Goal: Transaction & Acquisition: Purchase product/service

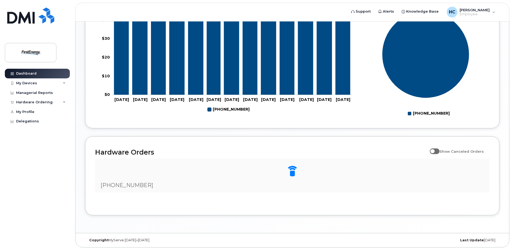
scroll to position [258, 0]
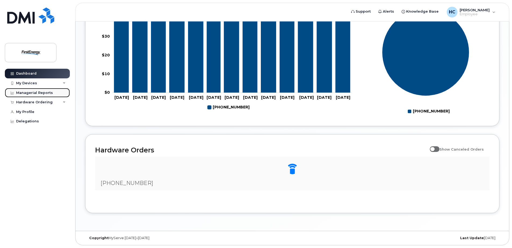
click at [31, 93] on div "Managerial Reports" at bounding box center [34, 93] width 37 height 4
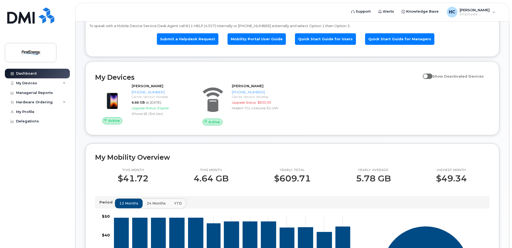
scroll to position [39, 0]
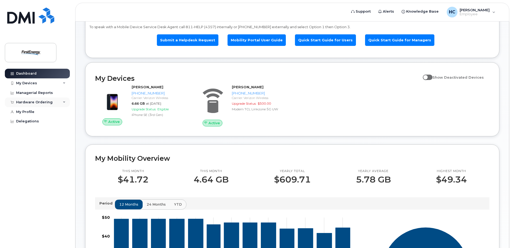
click at [34, 103] on div "Hardware Ordering" at bounding box center [34, 102] width 37 height 4
click at [31, 122] on div "New Order" at bounding box center [29, 122] width 20 height 5
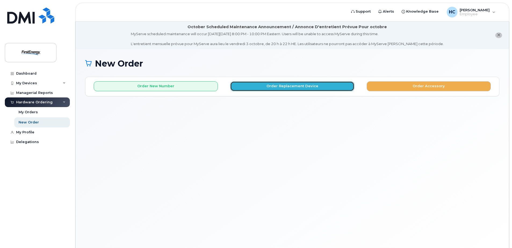
click at [278, 86] on button "Order Replacement Device" at bounding box center [292, 86] width 124 height 10
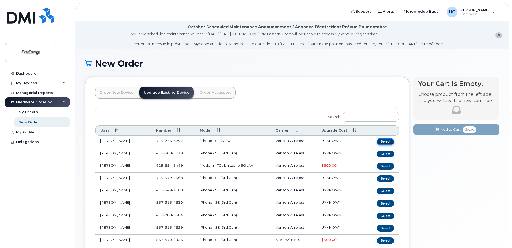
click at [386, 141] on button "Select" at bounding box center [385, 141] width 17 height 7
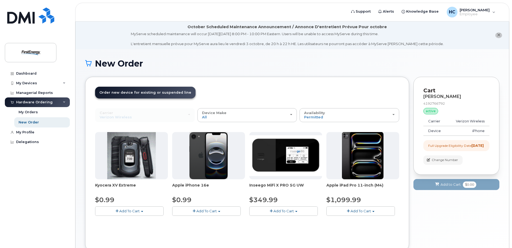
click at [208, 211] on span "Add To Cart" at bounding box center [206, 211] width 20 height 4
click at [205, 221] on link "$0.99 - 2 Year Upgrade" at bounding box center [200, 221] width 52 height 7
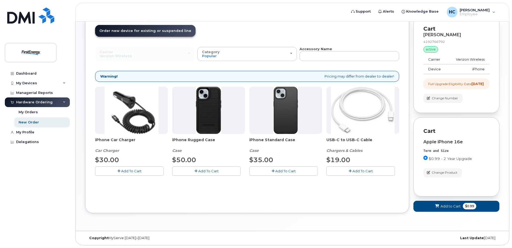
scroll to position [66, 0]
click at [361, 169] on span "Add To Cart" at bounding box center [362, 171] width 20 height 4
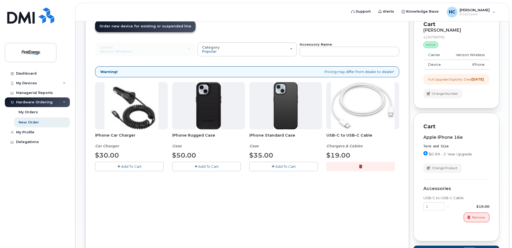
click at [215, 166] on span "Add To Cart" at bounding box center [208, 166] width 20 height 4
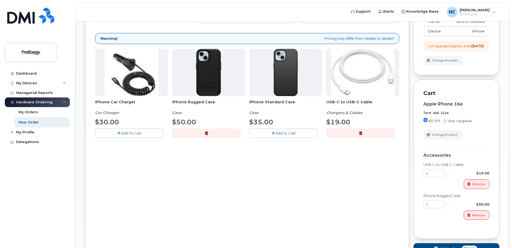
scroll to position [117, 0]
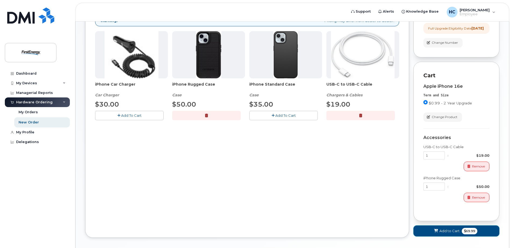
click at [443, 234] on span "Add to Cart" at bounding box center [449, 231] width 20 height 5
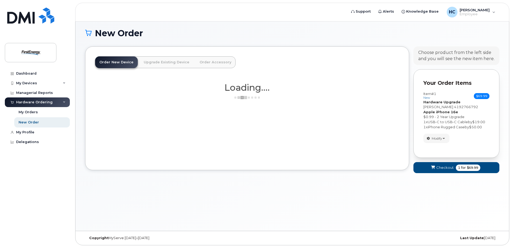
scroll to position [38, 0]
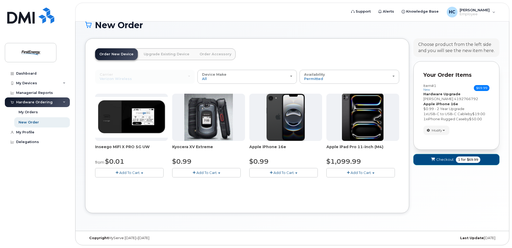
click at [443, 160] on span "Checkout" at bounding box center [444, 159] width 17 height 5
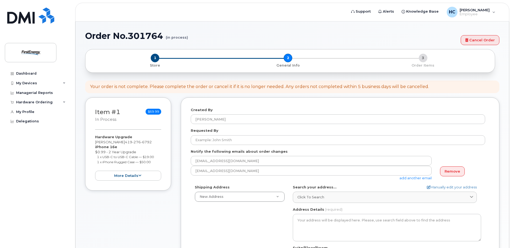
select select
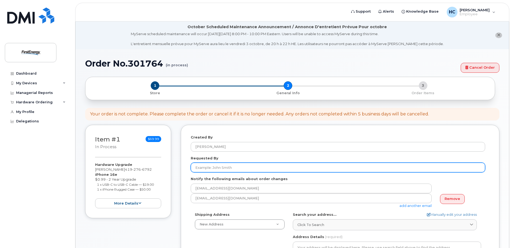
click at [290, 169] on input "Requested By" at bounding box center [338, 168] width 294 height 10
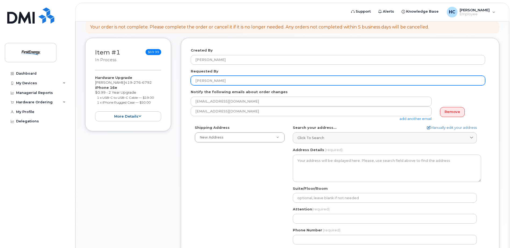
scroll to position [107, 0]
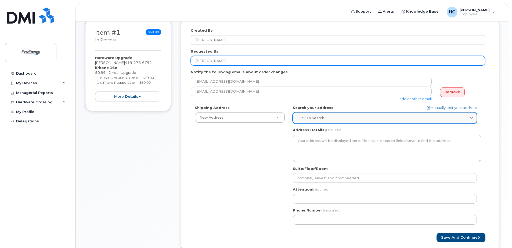
type input "[PERSON_NAME]"
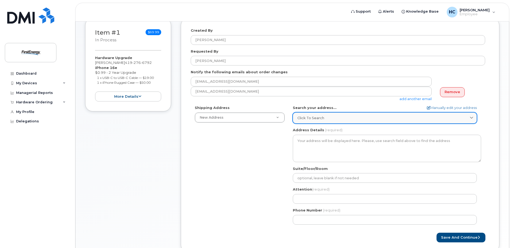
click at [330, 117] on div "Click to search" at bounding box center [384, 118] width 175 height 5
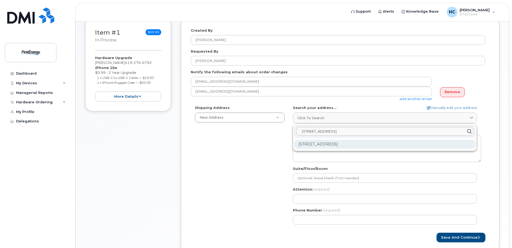
type input "900 Lemoyne Rd"
click at [333, 145] on div "900 Lemoyne Rd Northwood OH 43619-1818" at bounding box center [384, 144] width 181 height 9
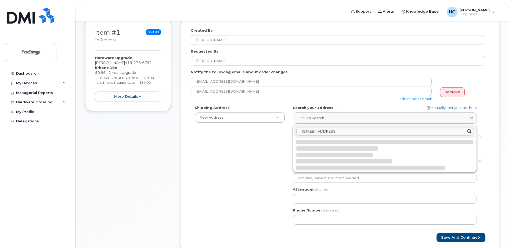
select select
type textarea "900 Lemoyne Rd NORTHWOOD OH 43619-1818 UNITED STATES"
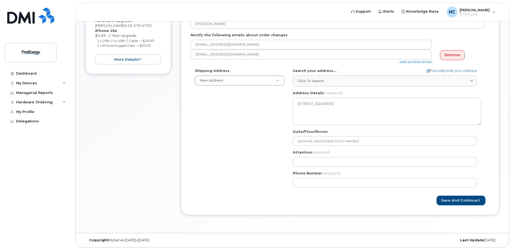
scroll to position [145, 0]
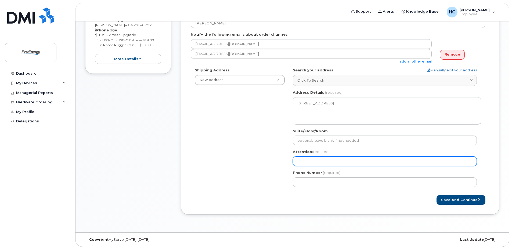
click at [310, 162] on input "Attention (required)" at bounding box center [385, 162] width 184 height 10
select select
type input "C"
select select
type input "Ch"
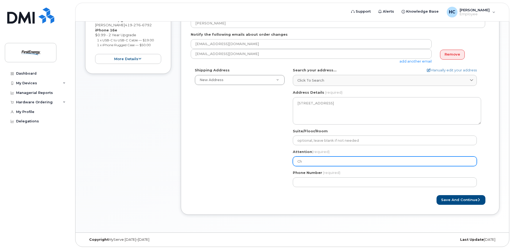
select select
type input "Cha"
select select
type input "Char"
select select
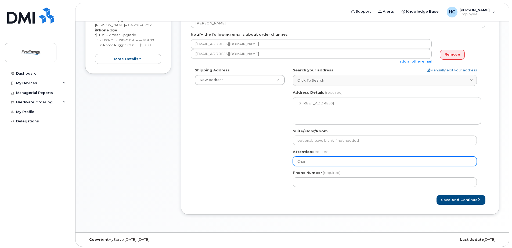
type input "Charl"
select select
type input "Charle"
select select
type input "Charles"
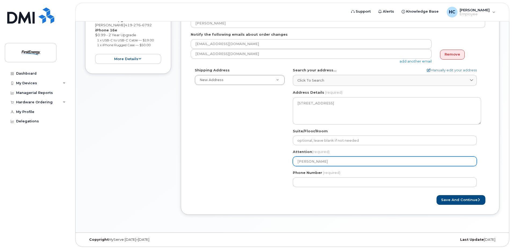
select select
type input "Charles B"
select select
type input "Charles Bo"
select select
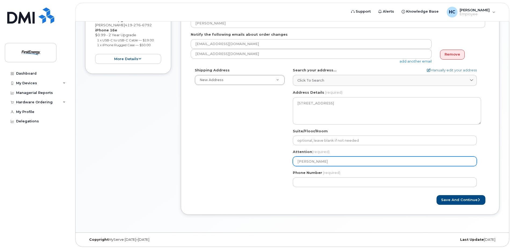
type input "Charles Bor"
select select
type input "Charles Bork"
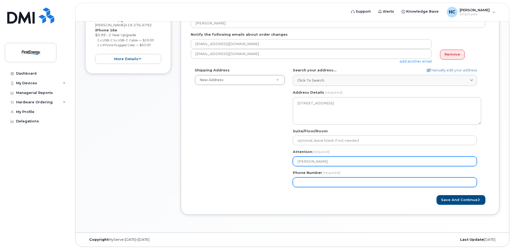
select select
type input "Charles Bork4"
select select
type input "Charles Bork41"
select select
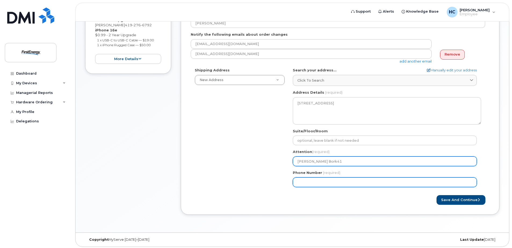
type input "Charles Bork419"
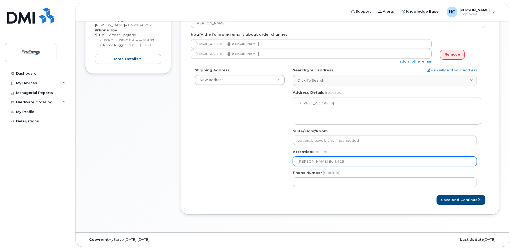
select select
type input "Charles Bork41"
select select
type input "Charles Bork4"
select select
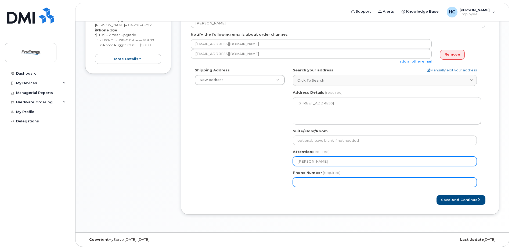
type input "Charles Bork"
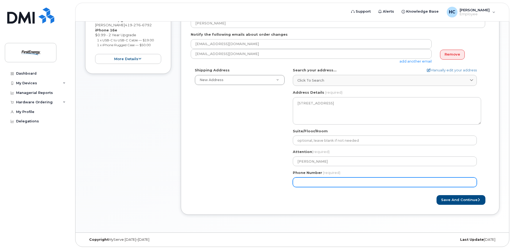
click at [304, 182] on input "Phone Number" at bounding box center [385, 183] width 184 height 10
type input "419276679"
select select
type input "4192766792"
click at [305, 180] on input "4192766792" at bounding box center [385, 183] width 184 height 10
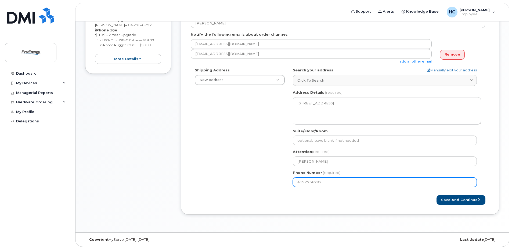
select select
click at [313, 182] on input "Phone Number" at bounding box center [385, 183] width 184 height 10
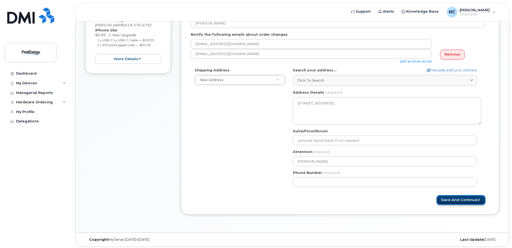
click at [445, 201] on button "Save and Continue" at bounding box center [460, 200] width 49 height 10
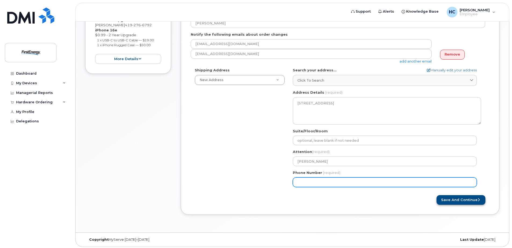
select select
type input "4192766792"
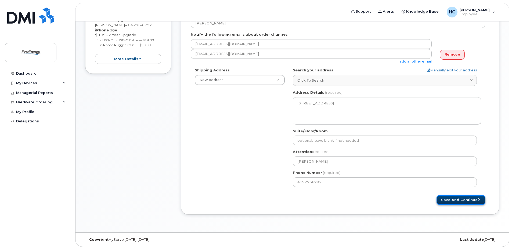
click at [446, 199] on button "Save and Continue" at bounding box center [460, 200] width 49 height 10
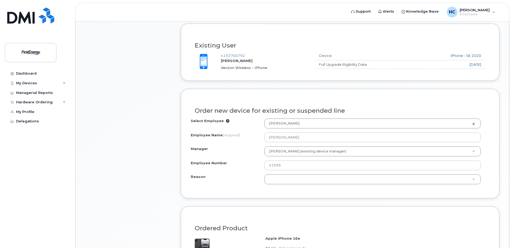
scroll to position [236, 0]
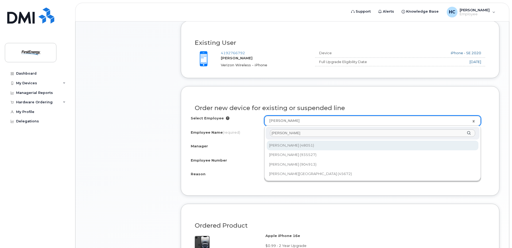
type input "[PERSON_NAME]"
type input "2073074"
type input "Charles A Bork"
type input "48051"
select select "2078453"
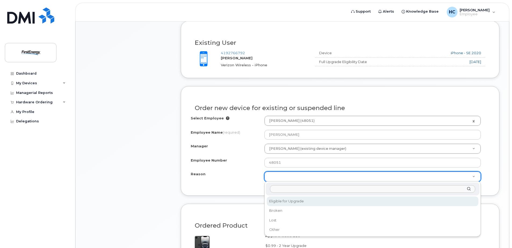
select select "eligible_for_upgrade"
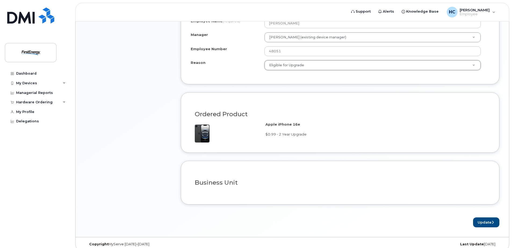
scroll to position [354, 0]
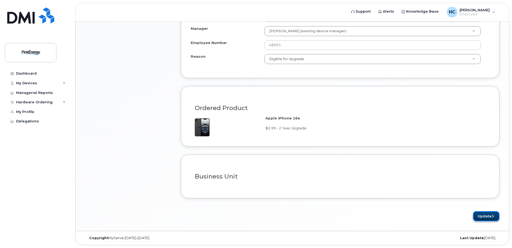
click at [492, 217] on icon "submit" at bounding box center [493, 216] width 2 height 3
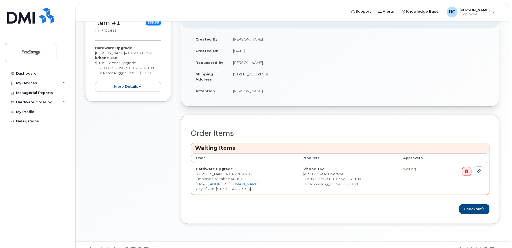
scroll to position [143, 0]
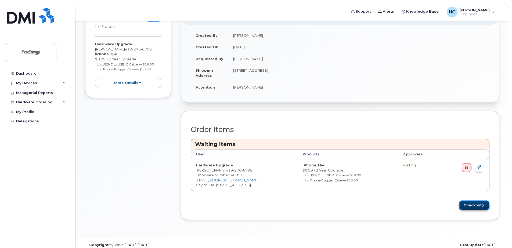
click at [476, 205] on button "Checkout" at bounding box center [474, 206] width 30 height 10
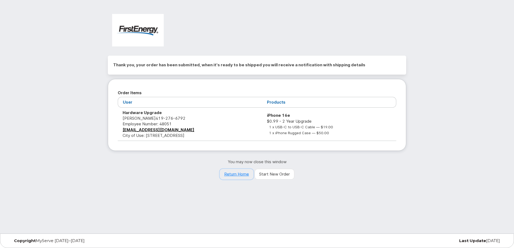
click at [244, 176] on link "Return Home" at bounding box center [236, 174] width 34 height 11
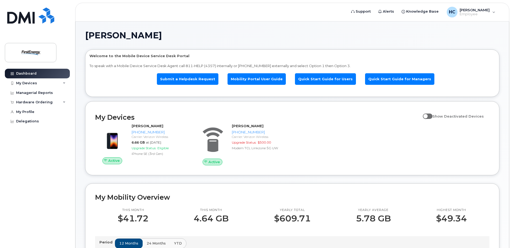
drag, startPoint x: 509, startPoint y: 42, endPoint x: 512, endPoint y: 45, distance: 4.0
click at [33, 100] on div "Hardware Ordering" at bounding box center [37, 103] width 65 height 10
click at [30, 84] on div "My Devices" at bounding box center [26, 83] width 21 height 4
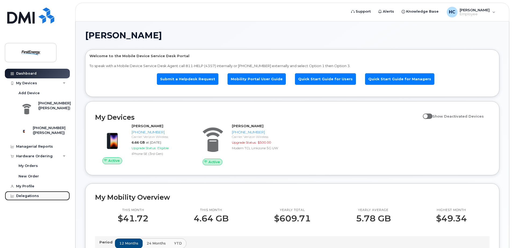
click at [28, 198] on div "Delegations" at bounding box center [27, 196] width 23 height 4
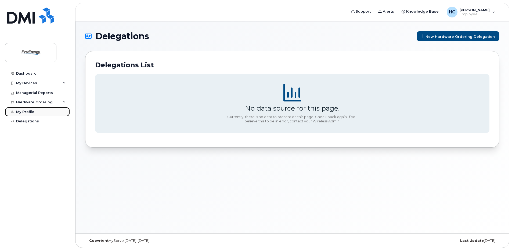
click at [30, 112] on div "My Profile" at bounding box center [25, 112] width 18 height 4
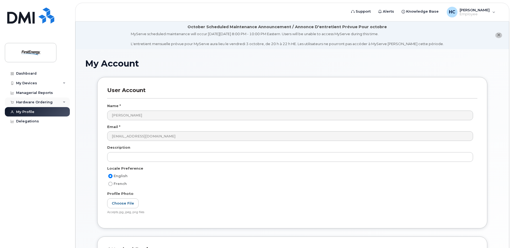
click at [33, 103] on div "Hardware Ordering" at bounding box center [34, 102] width 37 height 4
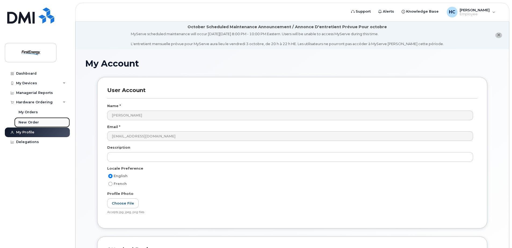
click at [30, 121] on div "New Order" at bounding box center [29, 122] width 20 height 5
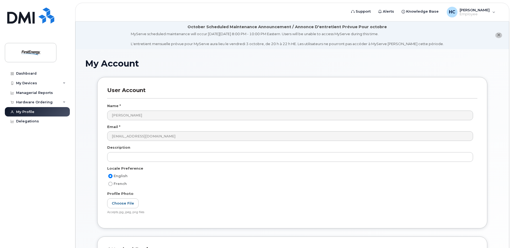
click at [247, 87] on div "User Account Name * [PERSON_NAME] Email * [EMAIL_ADDRESS][DOMAIN_NAME] Descript…" at bounding box center [292, 152] width 390 height 151
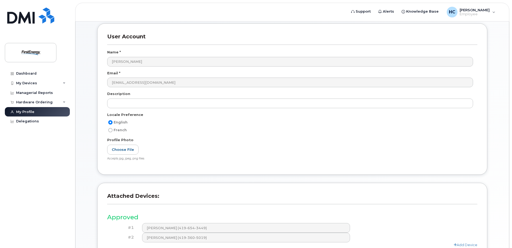
scroll to position [108, 0]
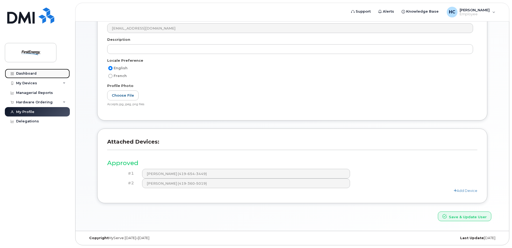
click at [26, 74] on div "Dashboard" at bounding box center [26, 73] width 20 height 4
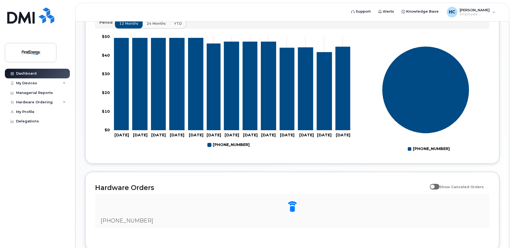
scroll to position [258, 0]
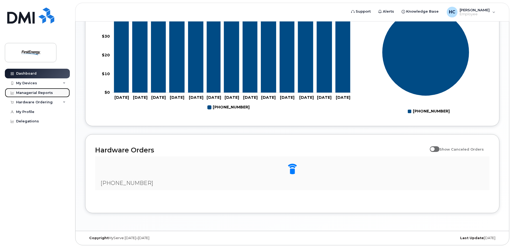
click at [44, 93] on div "Managerial Reports" at bounding box center [34, 93] width 37 height 4
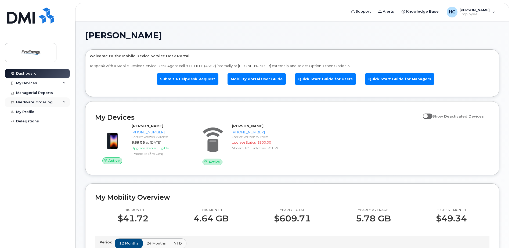
click at [61, 102] on div "Hardware Ordering" at bounding box center [37, 103] width 65 height 10
click at [30, 121] on div "New Order" at bounding box center [29, 122] width 20 height 5
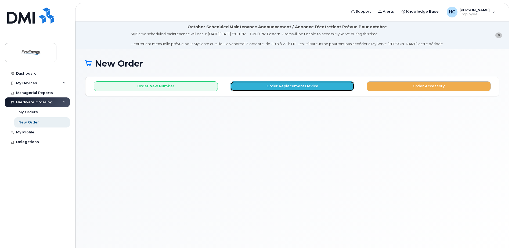
click at [277, 88] on button "Order Replacement Device" at bounding box center [292, 86] width 124 height 10
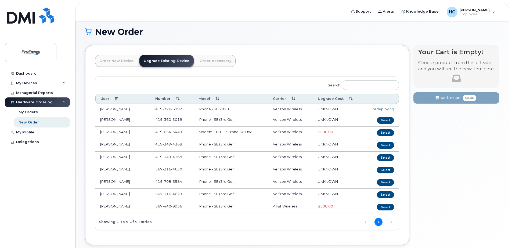
scroll to position [33, 0]
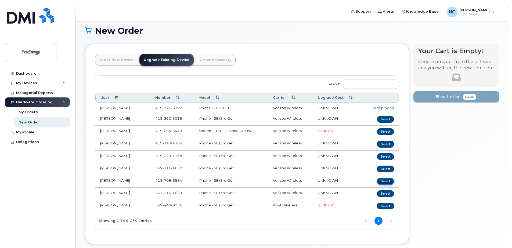
click at [385, 181] on button "Select" at bounding box center [385, 181] width 17 height 7
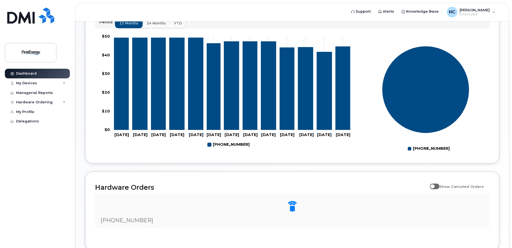
scroll to position [258, 0]
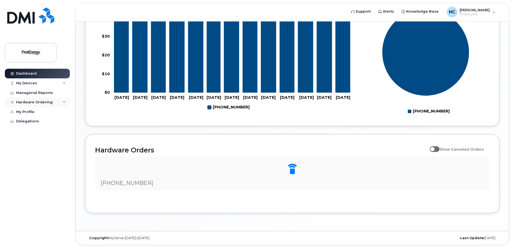
click at [66, 104] on div "Hardware Ordering" at bounding box center [37, 103] width 65 height 10
click at [33, 121] on div "New Order" at bounding box center [29, 122] width 20 height 5
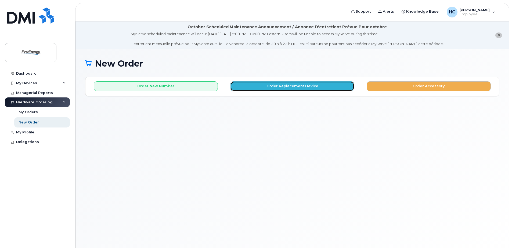
click at [262, 87] on button "Order Replacement Device" at bounding box center [292, 86] width 124 height 10
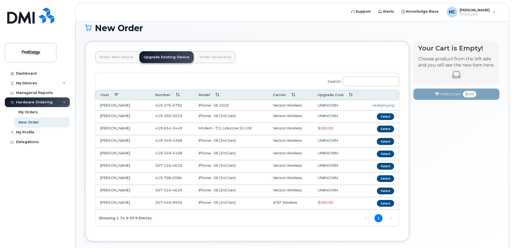
scroll to position [36, 0]
click at [207, 56] on link "Order Accessory" at bounding box center [215, 57] width 40 height 12
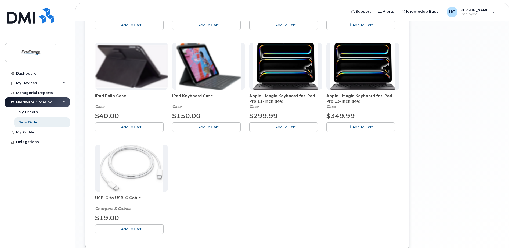
scroll to position [207, 0]
